Goal: Find specific page/section: Find specific page/section

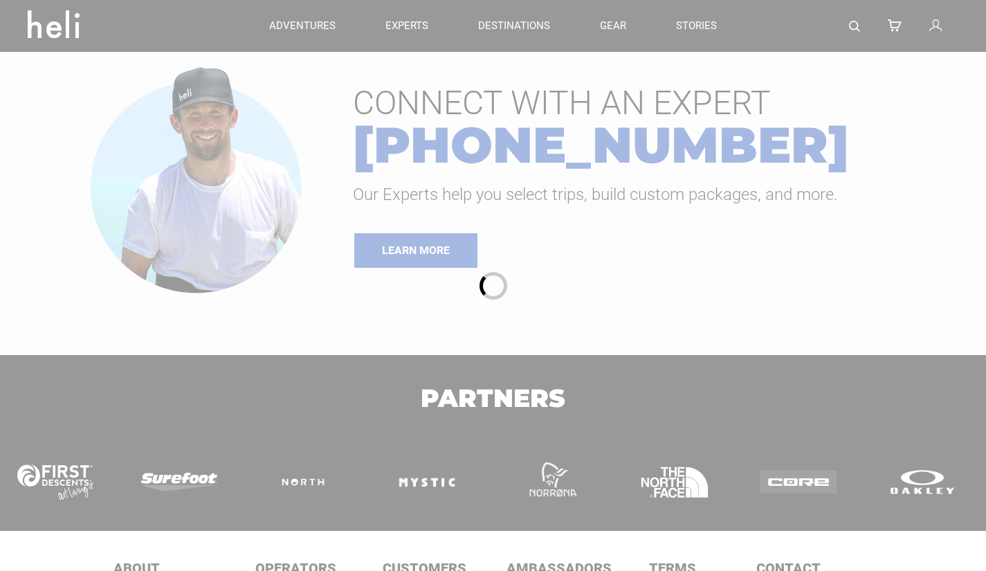
type input "Kite"
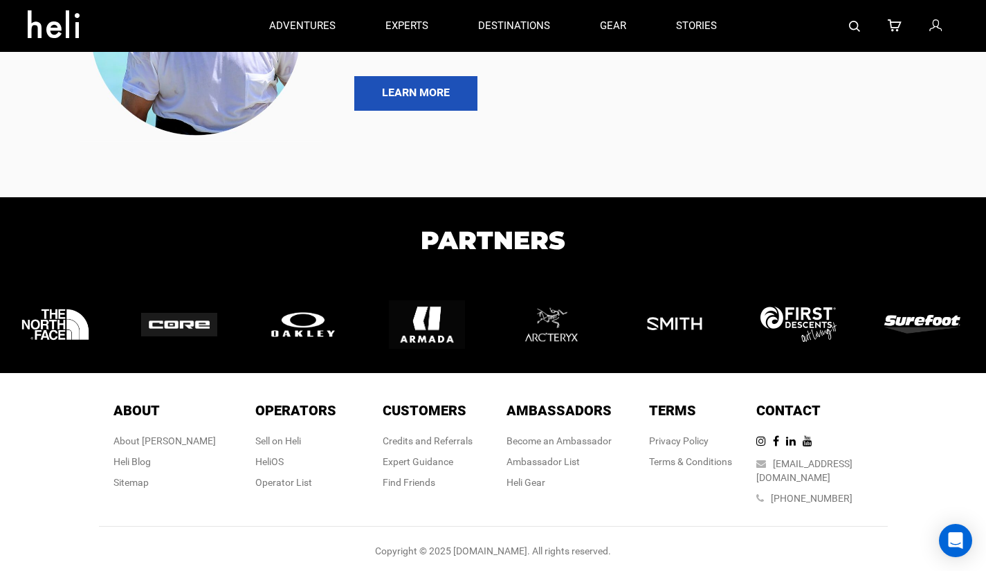
scroll to position [3696, 0]
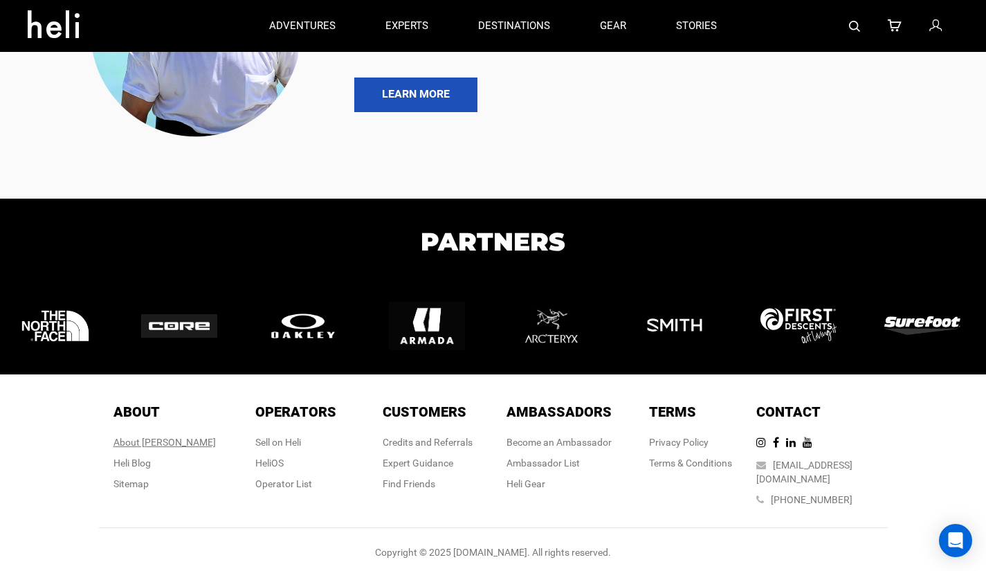
click at [166, 449] on div "About [PERSON_NAME]" at bounding box center [164, 442] width 102 height 14
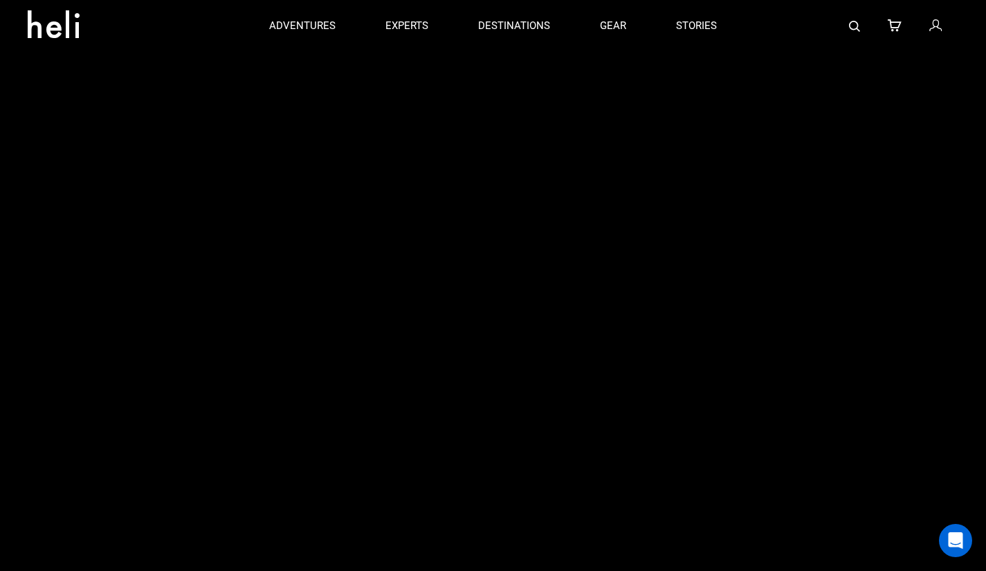
scroll to position [662, 0]
click at [406, 29] on p "experts" at bounding box center [406, 26] width 43 height 15
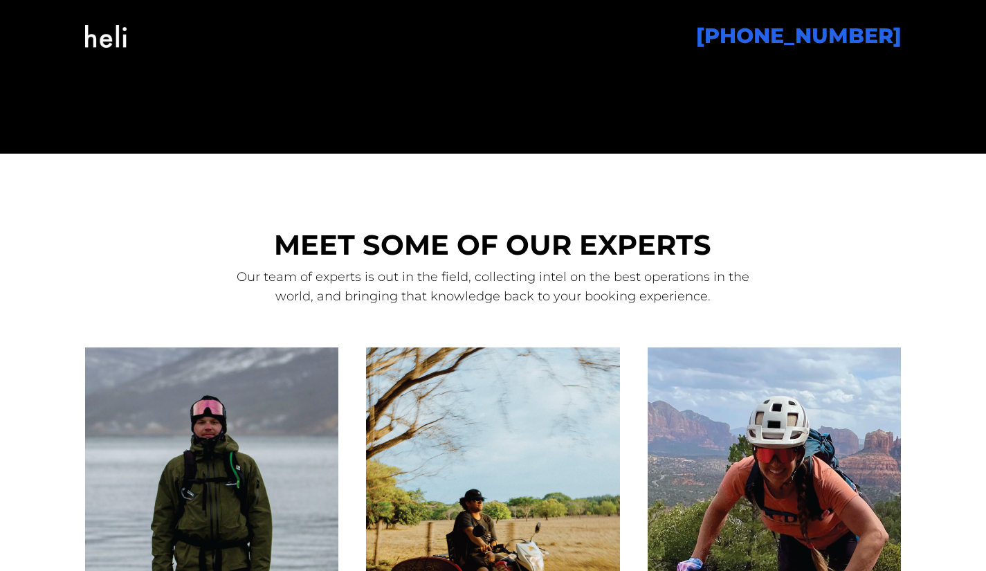
scroll to position [862, 0]
